Goal: Transaction & Acquisition: Purchase product/service

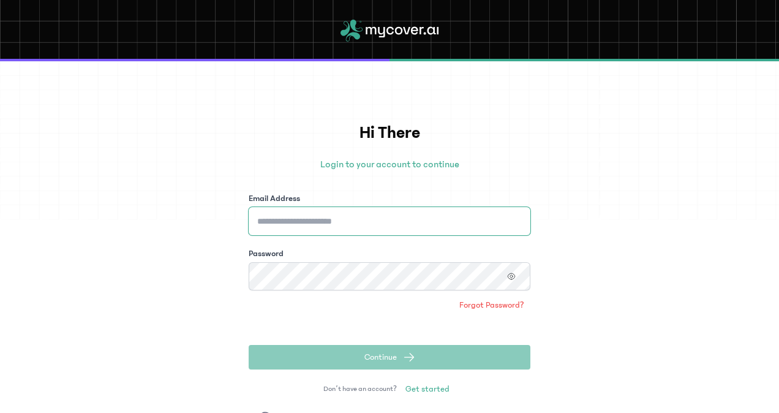
type input "**********"
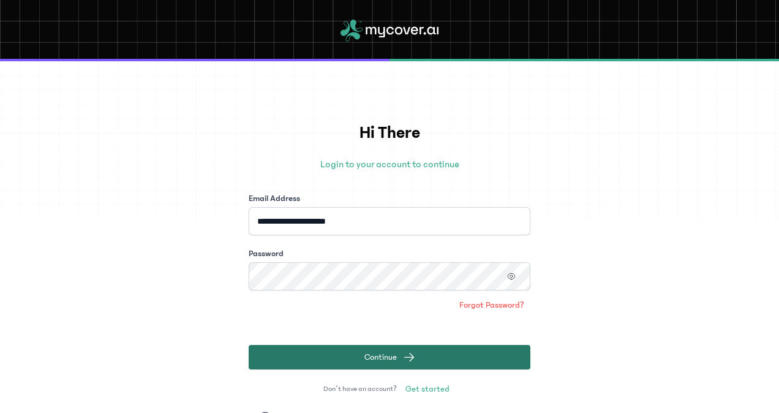
click at [500, 364] on button "Continue" at bounding box center [390, 357] width 282 height 24
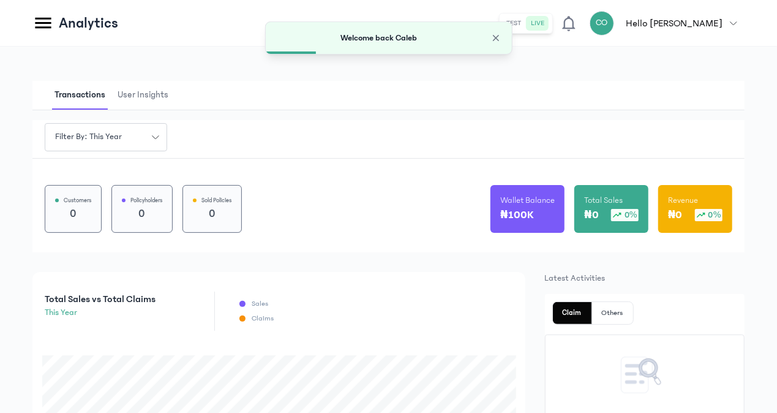
click at [42, 23] on icon at bounding box center [43, 23] width 16 height 11
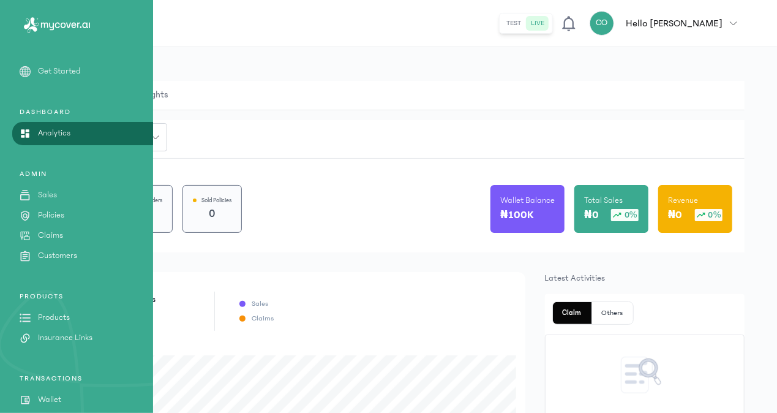
click at [54, 315] on p "Products" at bounding box center [54, 317] width 32 height 13
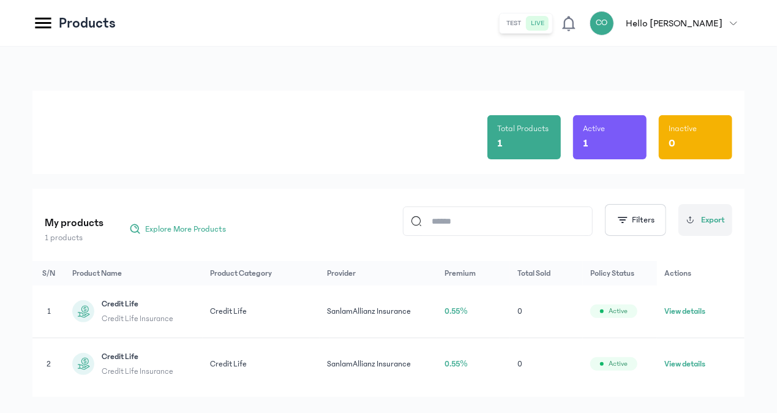
click at [691, 311] on button "View details" at bounding box center [684, 311] width 41 height 12
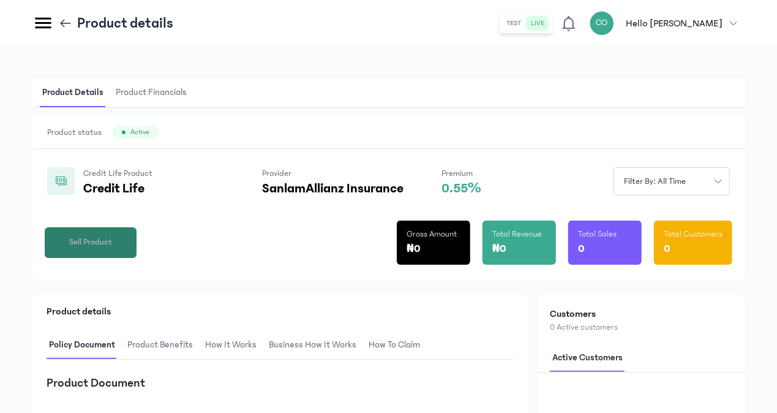
click at [123, 247] on button "Sell Product" at bounding box center [91, 242] width 92 height 31
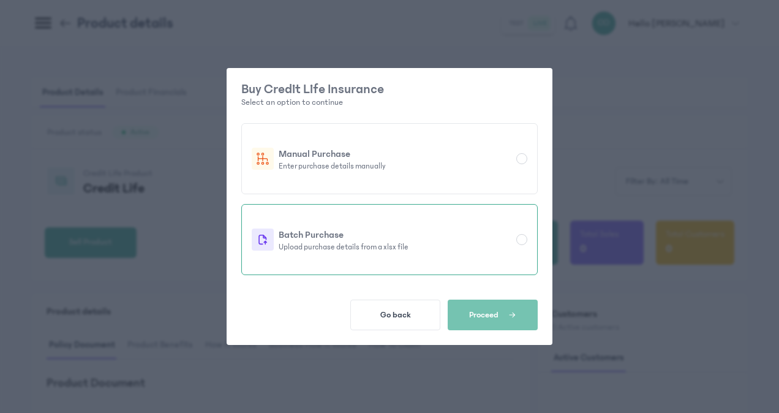
click at [524, 242] on div at bounding box center [521, 239] width 11 height 11
click at [509, 315] on icon "button" at bounding box center [512, 314] width 8 height 11
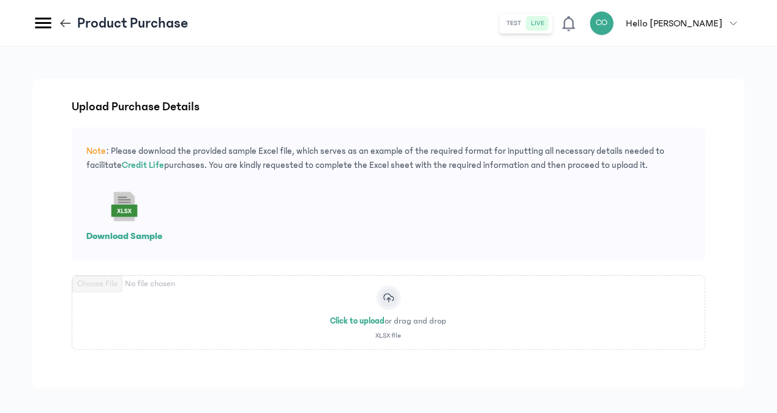
click at [129, 207] on rect at bounding box center [124, 206] width 39 height 39
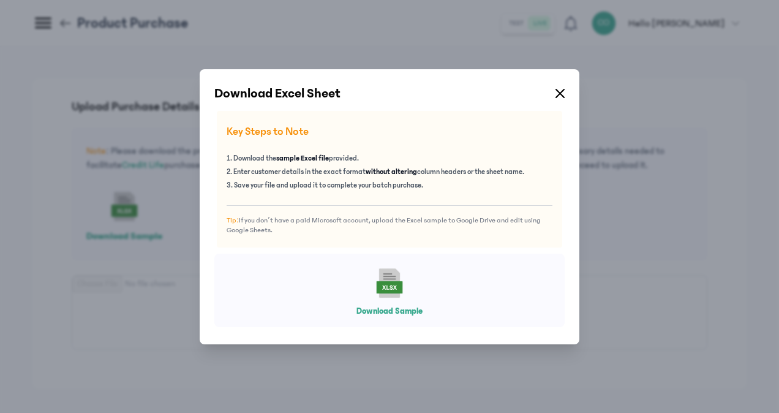
click at [399, 276] on rect at bounding box center [389, 282] width 39 height 39
click at [394, 285] on icon at bounding box center [389, 287] width 15 height 4
drag, startPoint x: 394, startPoint y: 285, endPoint x: 384, endPoint y: 313, distance: 29.0
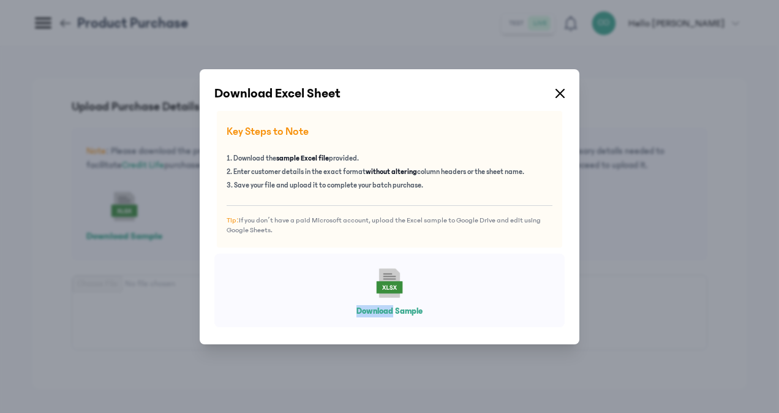
click at [384, 313] on button "Download Sample" at bounding box center [389, 311] width 66 height 12
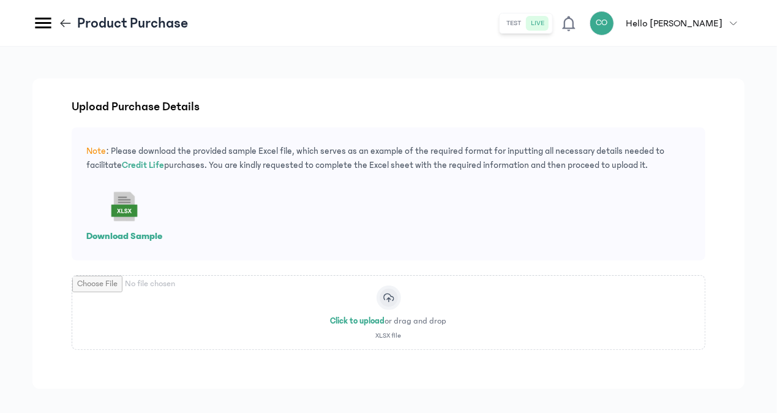
click at [387, 300] on input "file" at bounding box center [388, 312] width 632 height 73
type input "**********"
drag, startPoint x: 775, startPoint y: 245, endPoint x: 776, endPoint y: 312, distance: 66.7
click at [776, 312] on div "Upload purchase details Note : Please download the provided sample Excel file, …" at bounding box center [388, 273] width 777 height 452
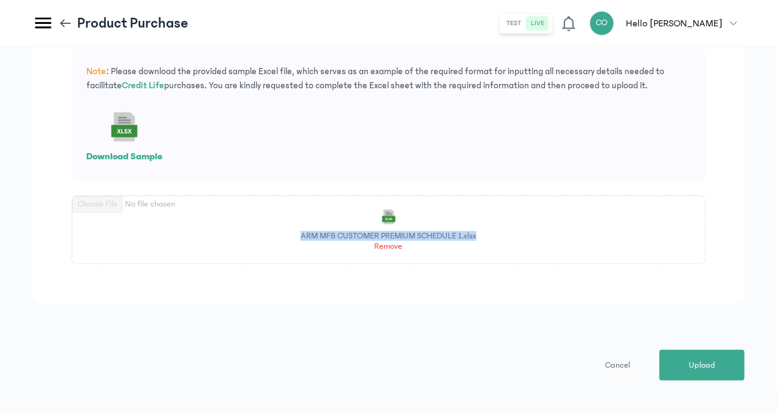
scroll to position [86, 0]
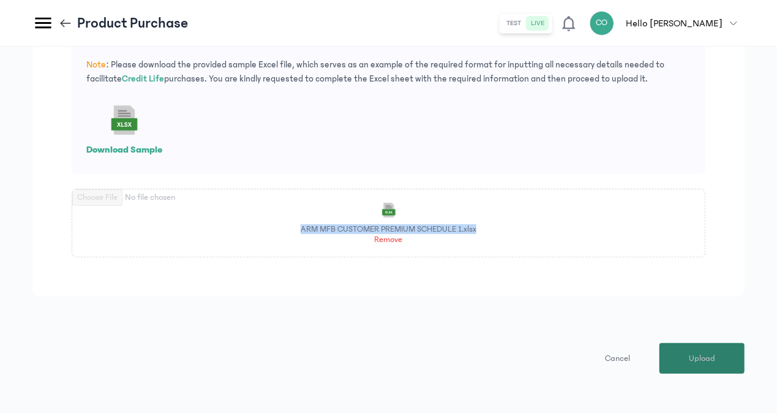
click at [691, 367] on button "Upload" at bounding box center [701, 358] width 85 height 31
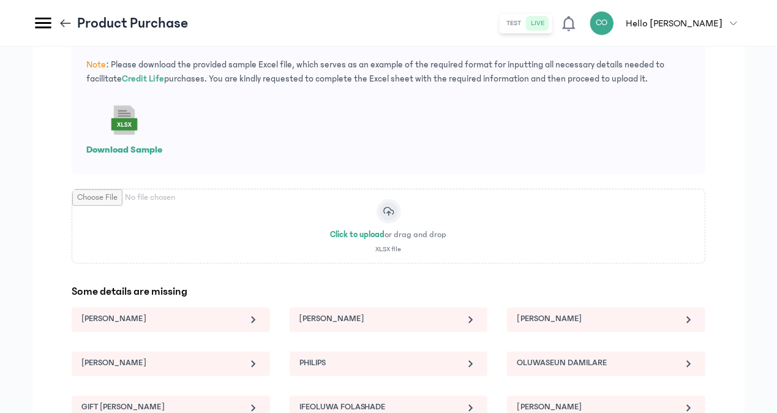
click at [473, 318] on icon at bounding box center [471, 319] width 4 height 7
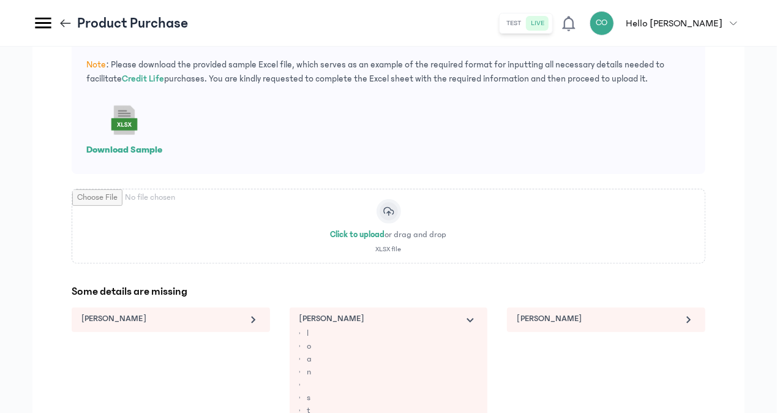
drag, startPoint x: 776, startPoint y: 187, endPoint x: 778, endPoint y: 254, distance: 66.8
click at [777, 254] on html "MyCoverAi Get Started DASHBOARD Analytics ADMIN Sales Policies Claims Customers…" at bounding box center [388, 120] width 777 height 413
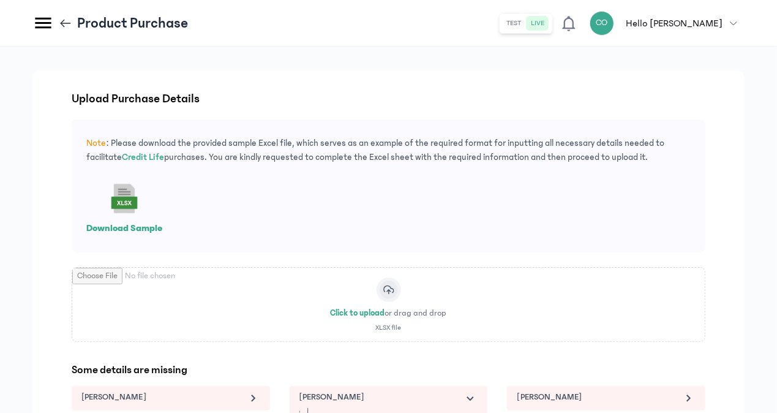
scroll to position [0, 0]
